Goal: Find specific page/section

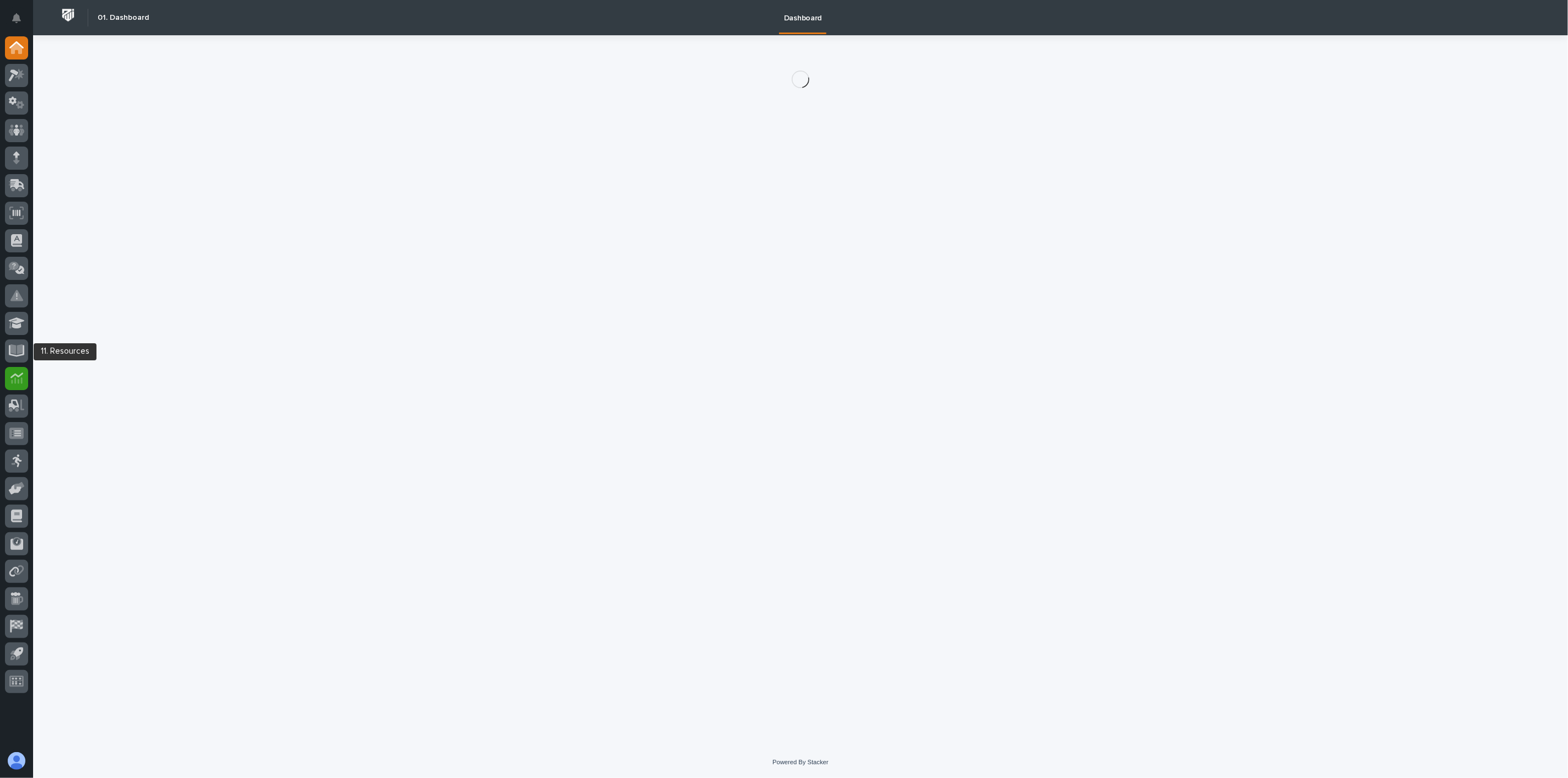
click at [20, 377] on icon at bounding box center [17, 379] width 13 height 13
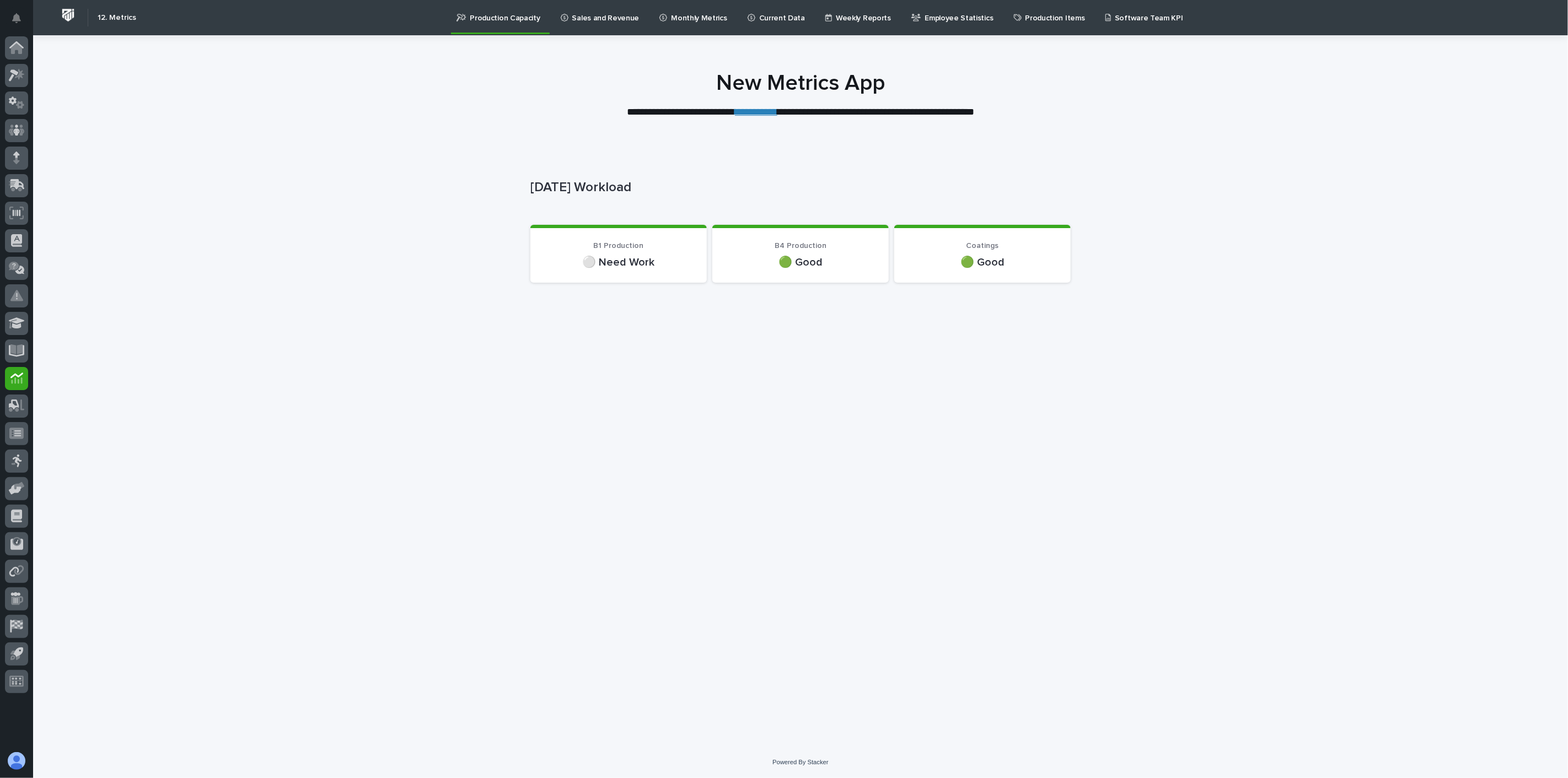
click at [599, 14] on p "Sales and Revenue" at bounding box center [606, 12] width 68 height 23
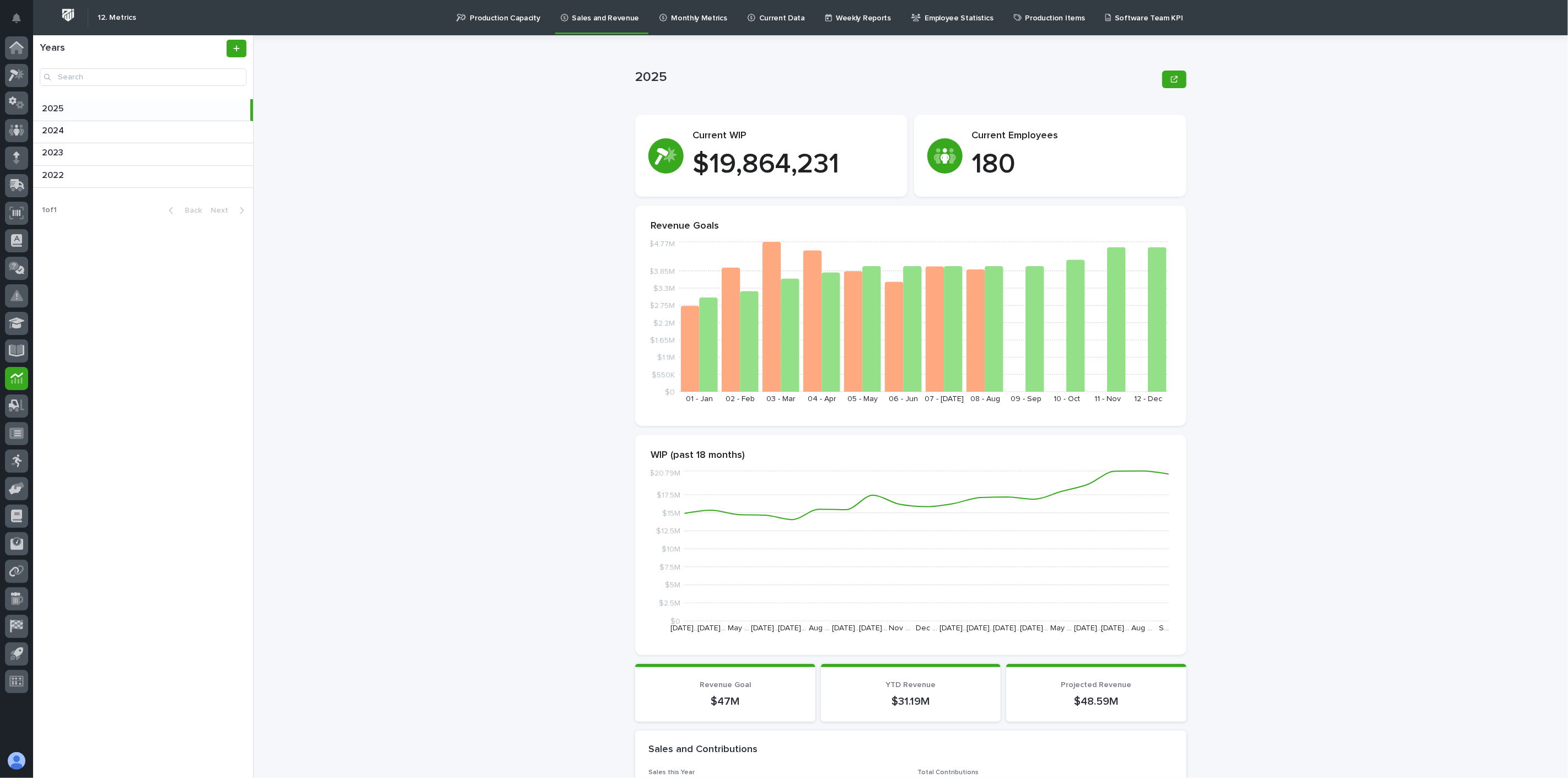
click at [695, 20] on p "Monthly Metrics" at bounding box center [699, 12] width 56 height 23
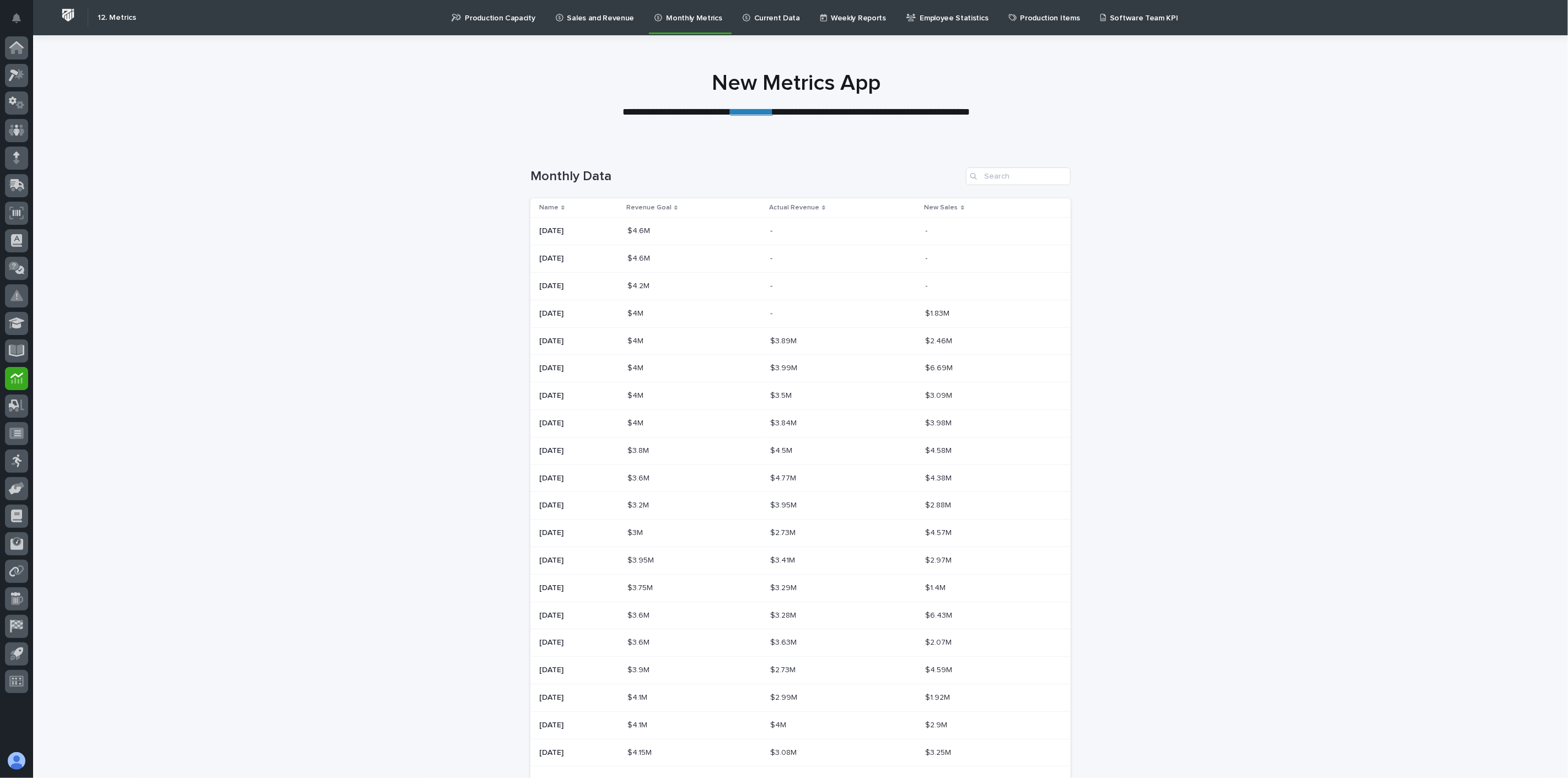
click at [767, 17] on p "Current Data" at bounding box center [777, 12] width 45 height 23
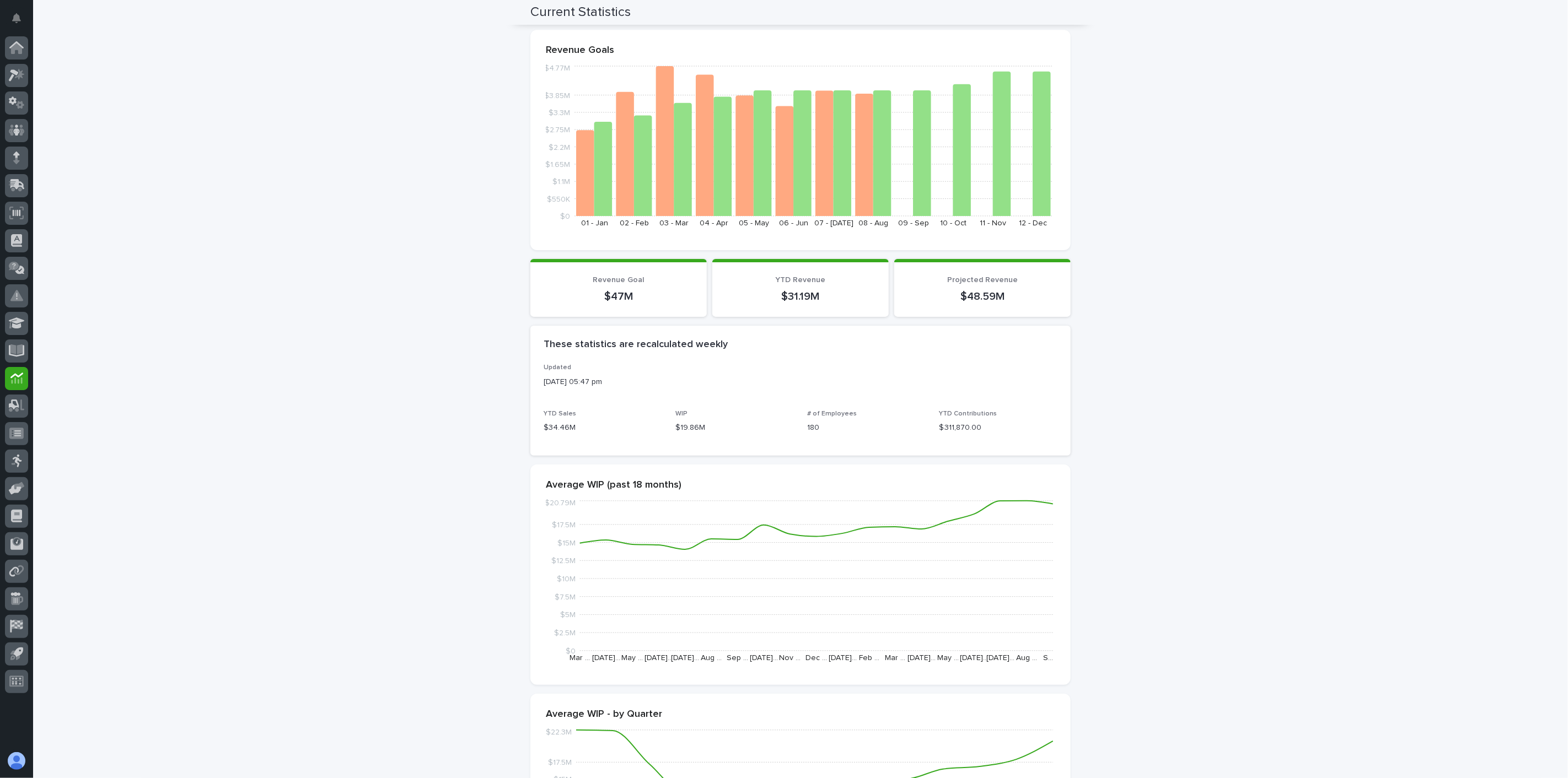
scroll to position [105, 0]
